Goal: Complete application form

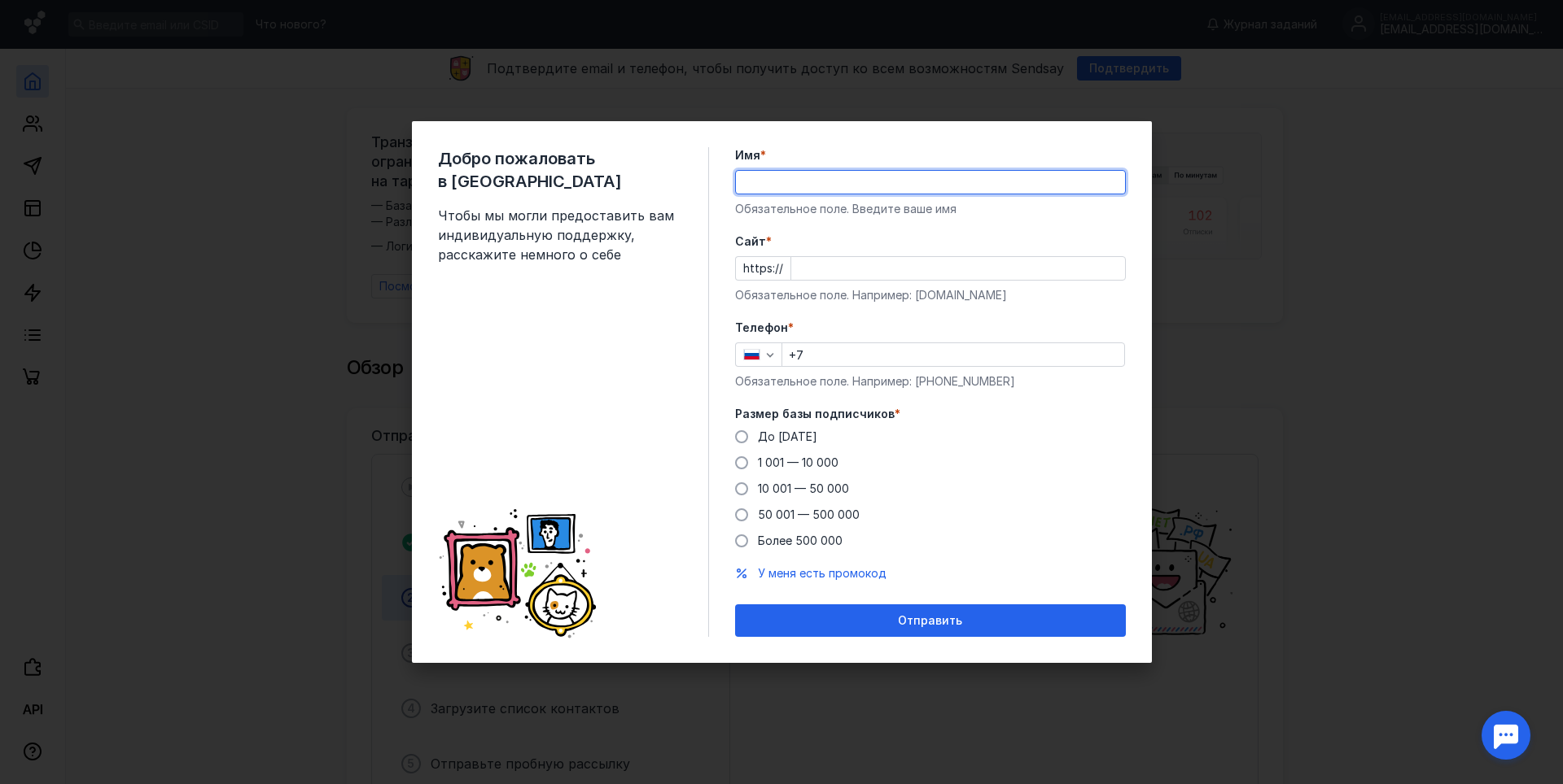
click at [809, 189] on input "Имя *" at bounding box center [930, 182] width 389 height 22
type input "Ж"
type input "likim"
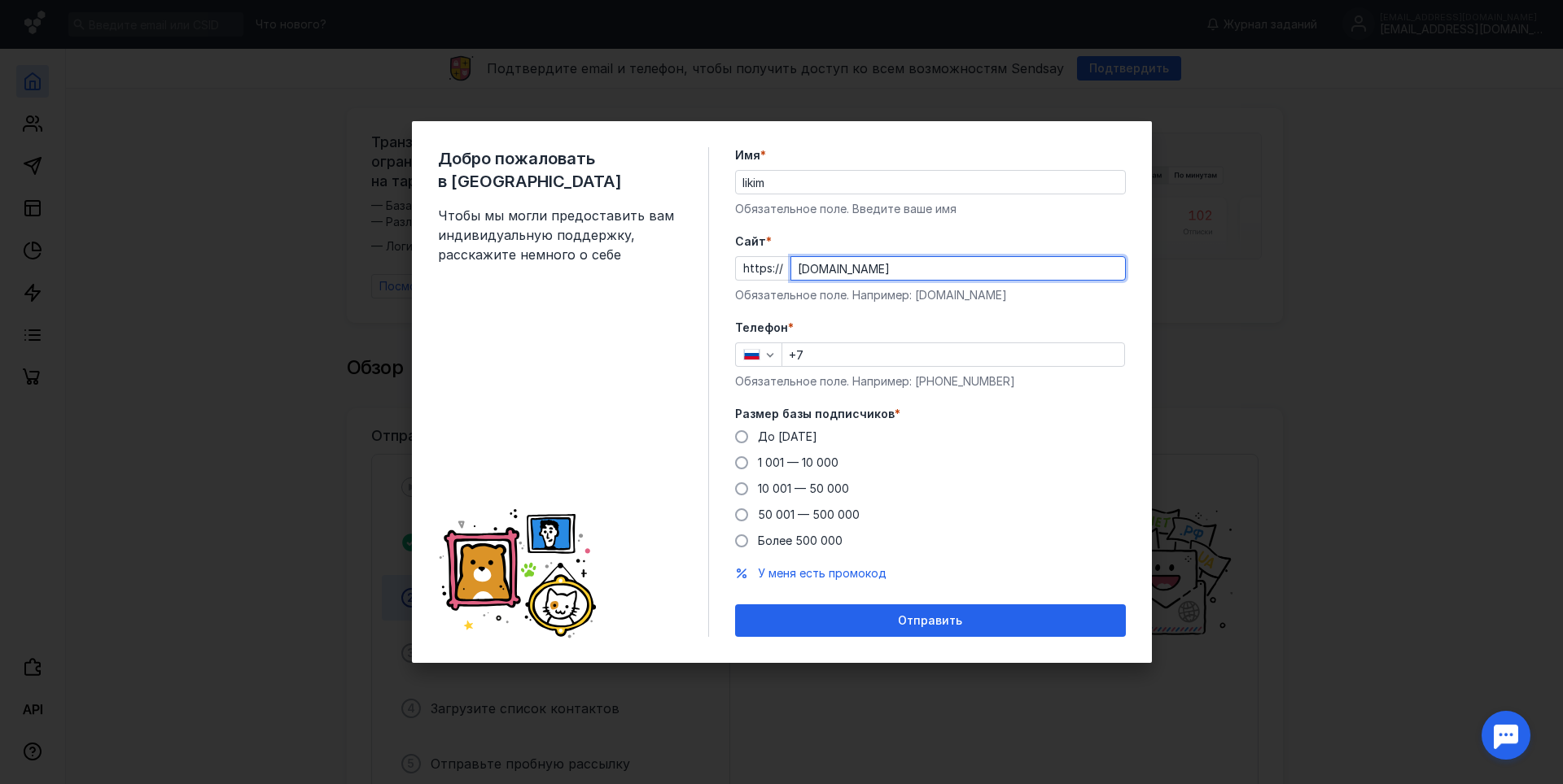
type input "[DOMAIN_NAME]"
click at [822, 353] on input "+7" at bounding box center [954, 354] width 342 height 22
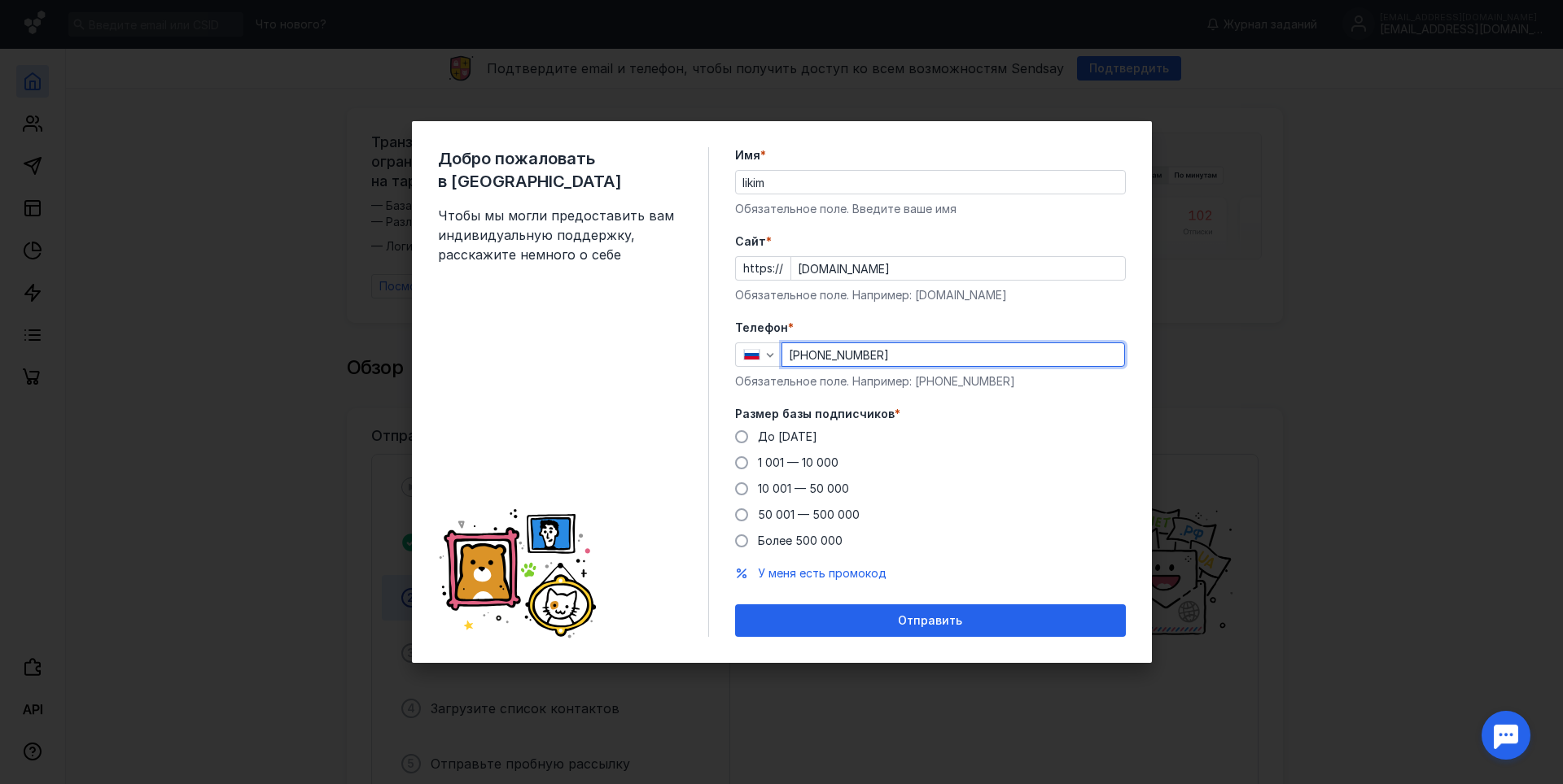
click at [821, 353] on input "[PHONE_NUMBER]" at bounding box center [954, 354] width 342 height 22
drag, startPoint x: 827, startPoint y: 353, endPoint x: 807, endPoint y: 354, distance: 20.0
click at [807, 354] on input "[PHONE_NUMBER]" at bounding box center [954, 354] width 342 height 22
click at [801, 360] on input "[PHONE_NUMBER]" at bounding box center [954, 354] width 342 height 22
click at [825, 348] on input "[PHONE_NUMBER]" at bounding box center [954, 354] width 342 height 22
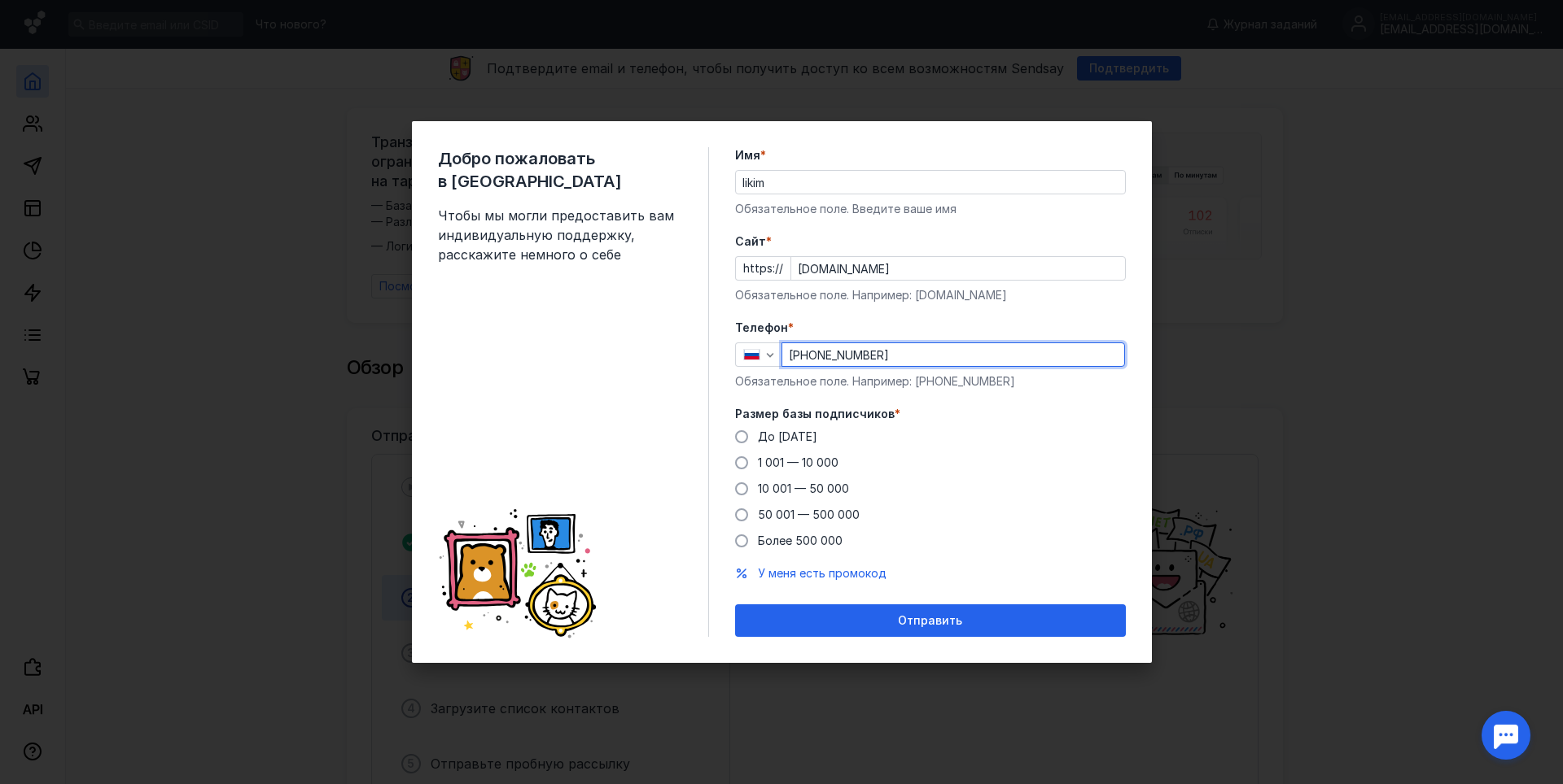
click at [823, 358] on input "[PHONE_NUMBER]" at bounding box center [954, 354] width 342 height 22
type input "[PHONE_NUMBER]"
click at [768, 488] on span "10 001 — 50 000" at bounding box center [804, 489] width 91 height 14
click at [0, 0] on input "10 001 — 50 000" at bounding box center [0, 0] width 0 height 0
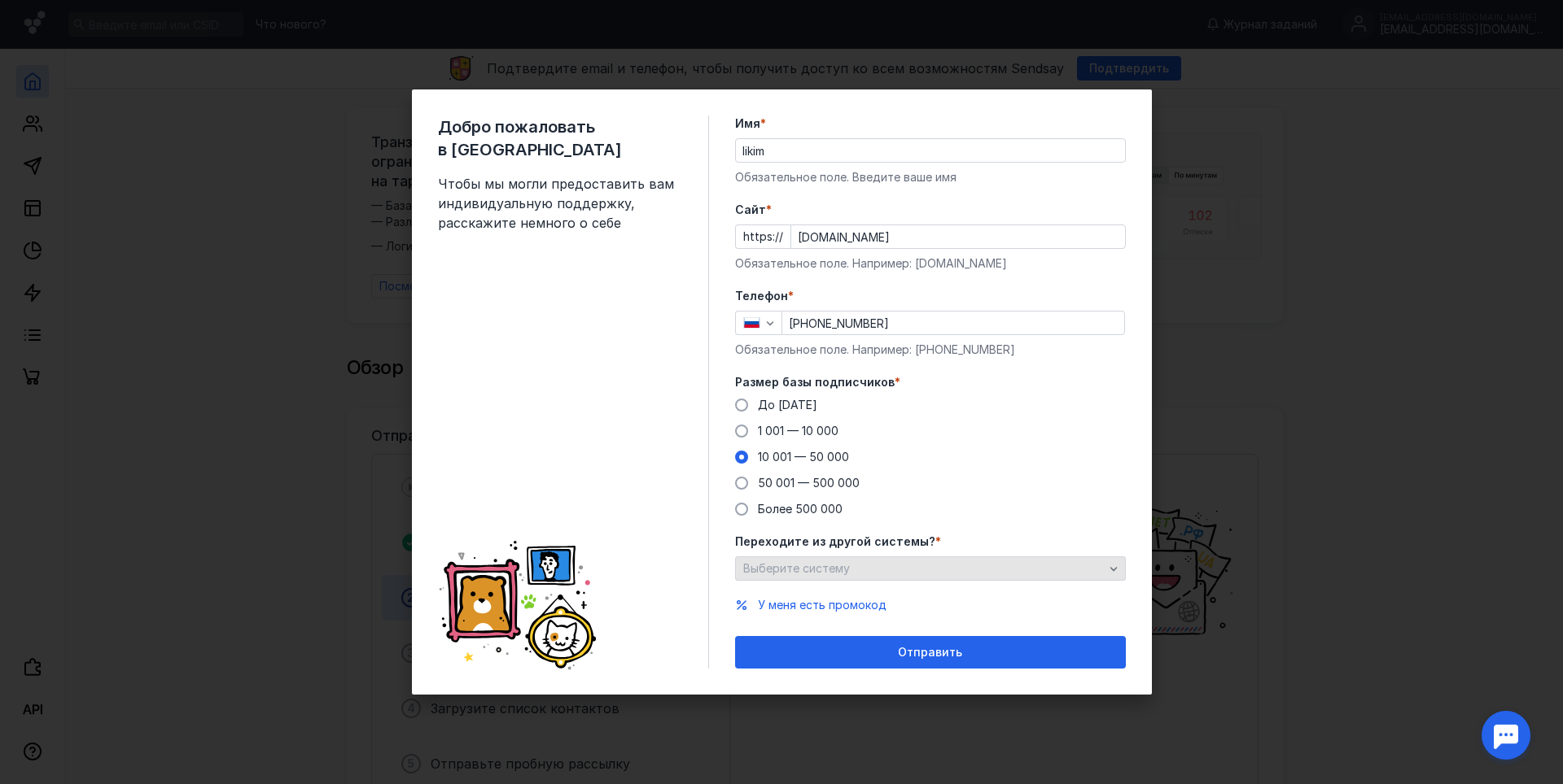
click at [834, 567] on span "Выберите систему" at bounding box center [796, 568] width 107 height 14
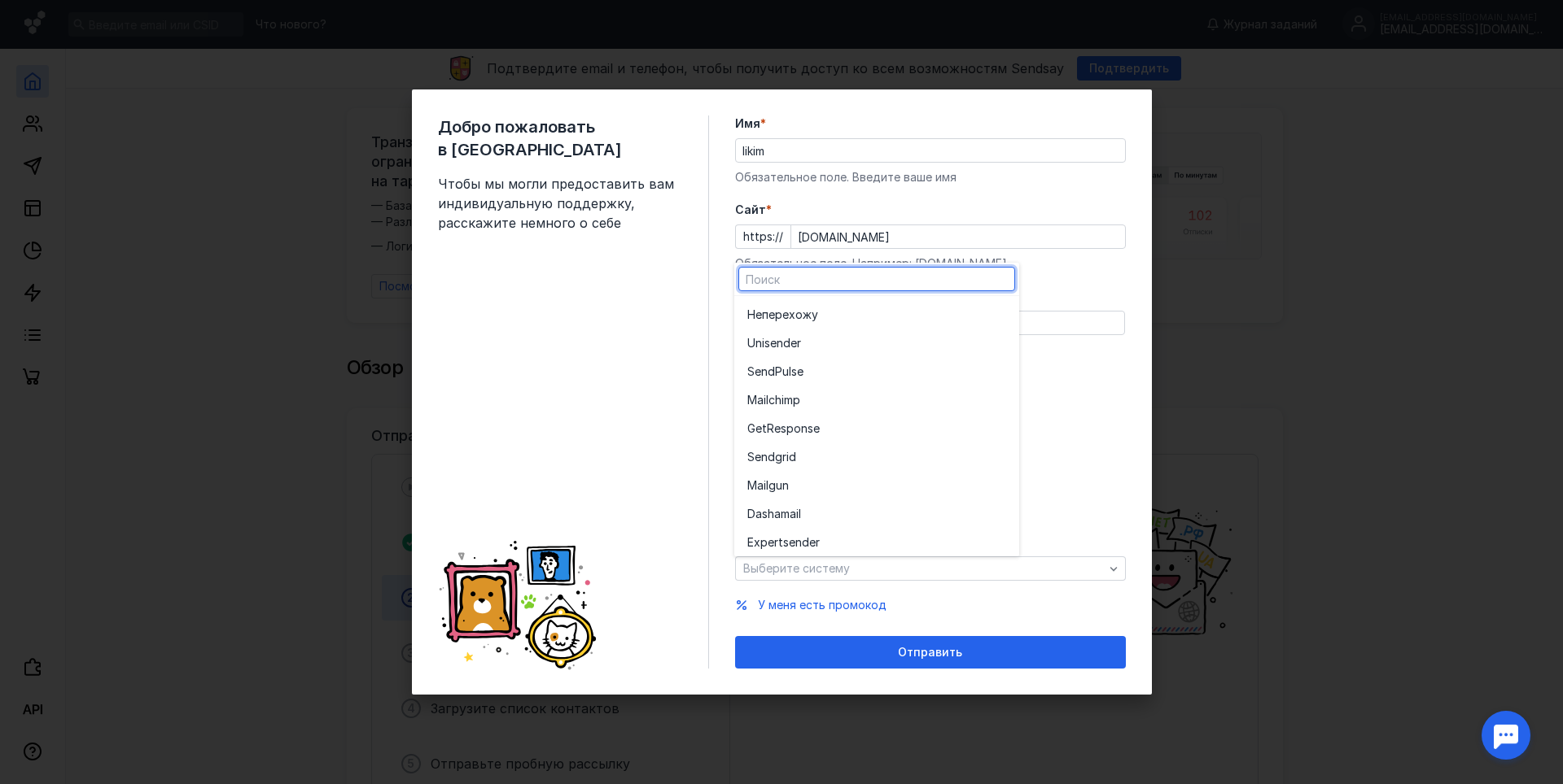
click at [1358, 166] on div "Добро пожаловать в Sendsay Чтобы мы могли предоставить вам индивидуальную подде…" at bounding box center [782, 392] width 1563 height 784
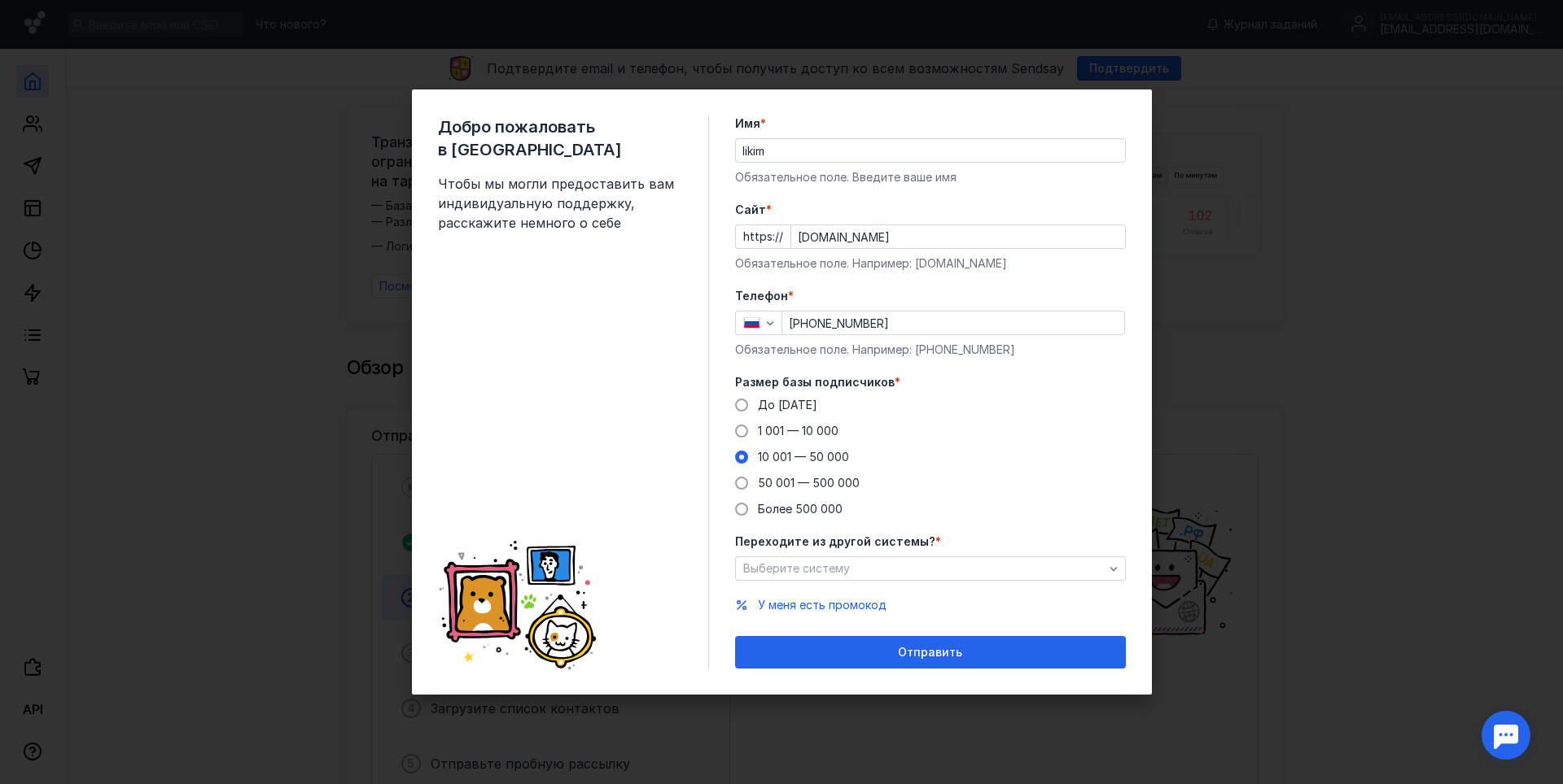
click at [1435, 262] on div "Добро пожаловать в Sendsay Чтобы мы могли предоставить вам индивидуальную подде…" at bounding box center [782, 392] width 1563 height 784
